Goal: Navigation & Orientation: Locate item on page

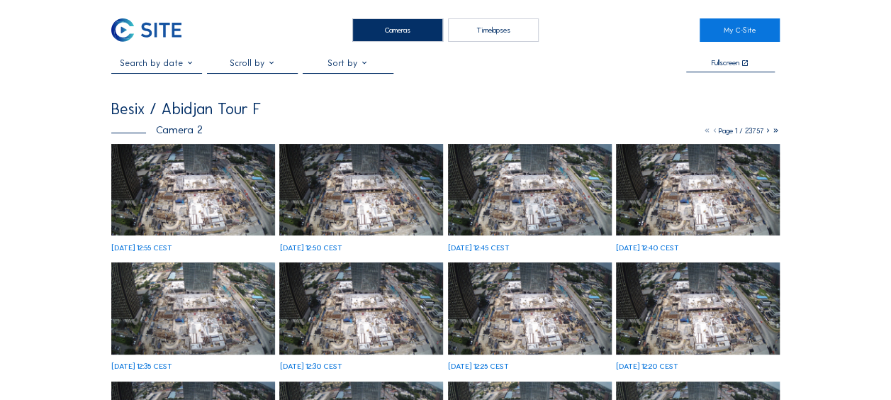
click at [173, 166] on img at bounding box center [193, 190] width 164 height 92
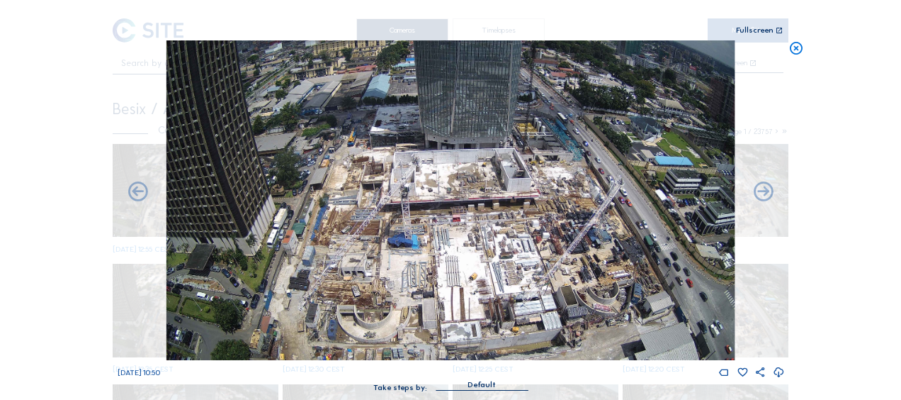
drag, startPoint x: 801, startPoint y: 47, endPoint x: 717, endPoint y: 36, distance: 85.0
click at [795, 47] on icon at bounding box center [797, 48] width 16 height 16
